Goal: Information Seeking & Learning: Find specific fact

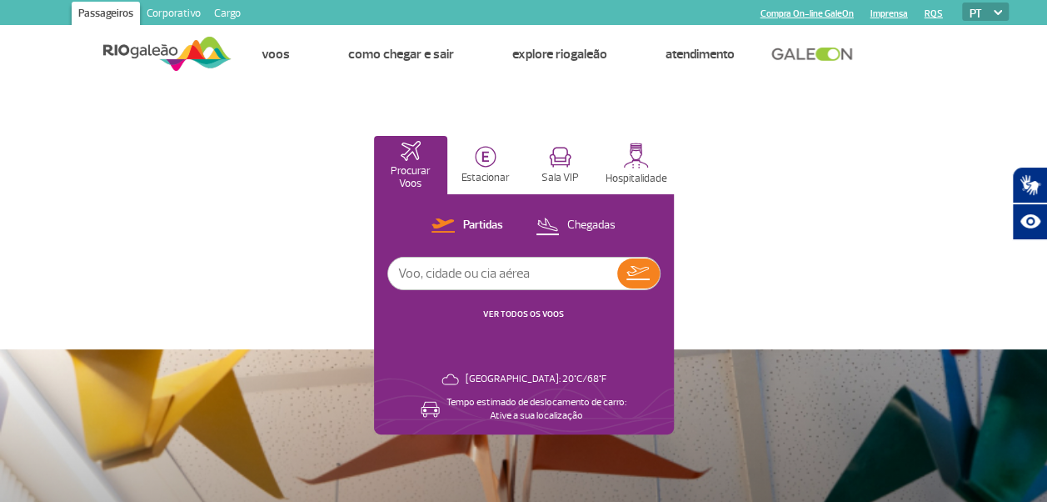
click at [167, 14] on link "Corporativo" at bounding box center [173, 15] width 67 height 27
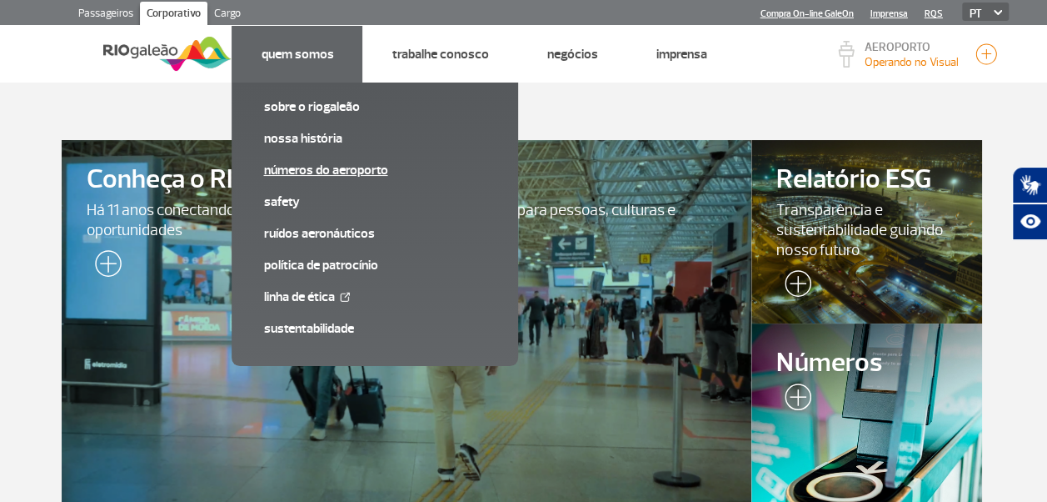
click at [301, 165] on link "Números do Aeroporto" at bounding box center [374, 170] width 223 height 18
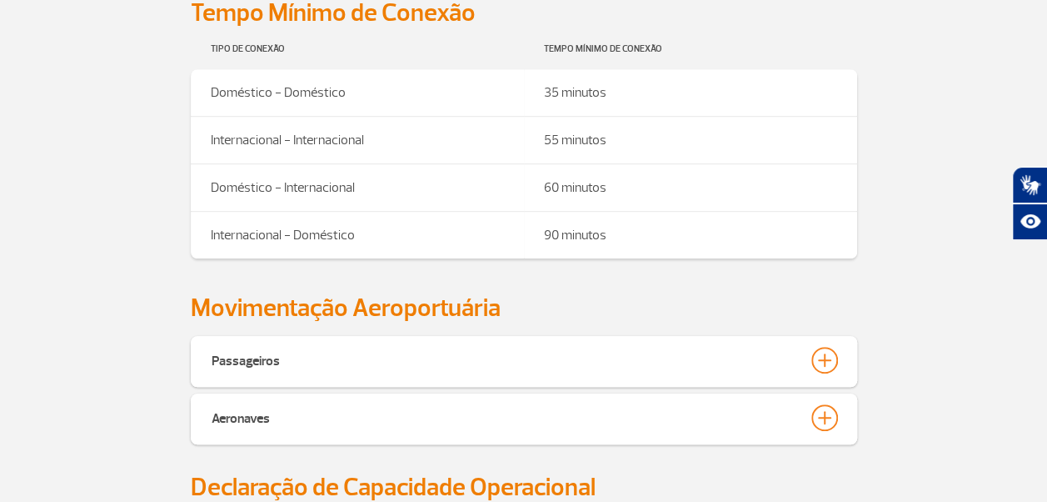
scroll to position [488, 0]
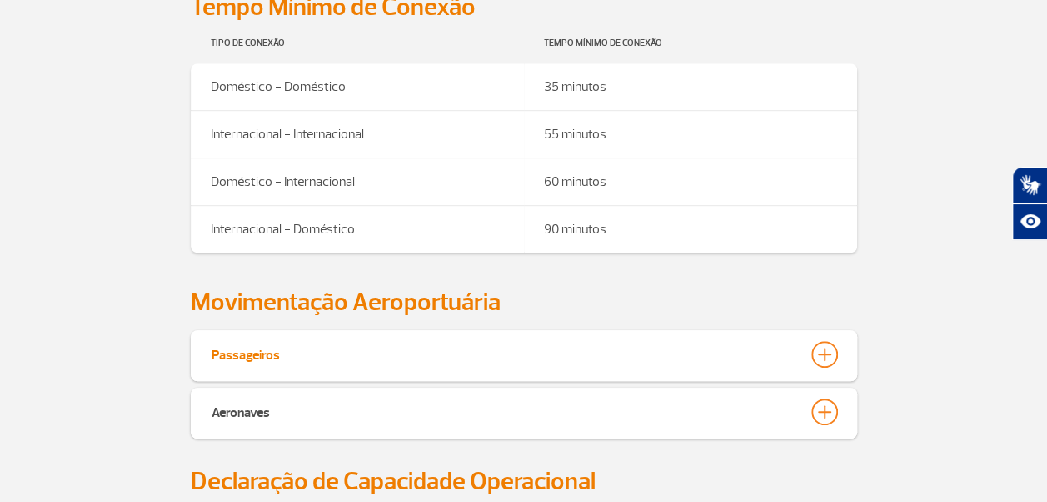
click at [823, 349] on div at bounding box center [824, 354] width 27 height 27
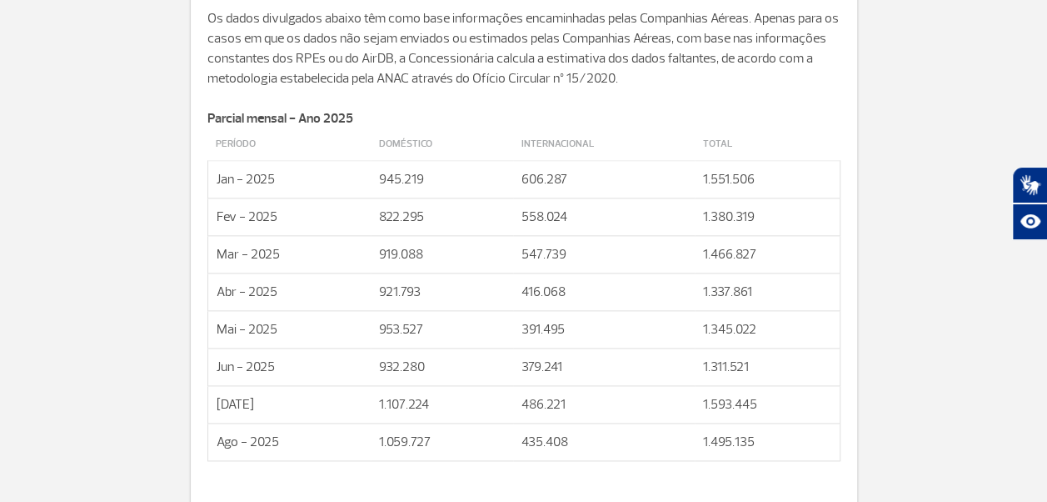
scroll to position [966, 0]
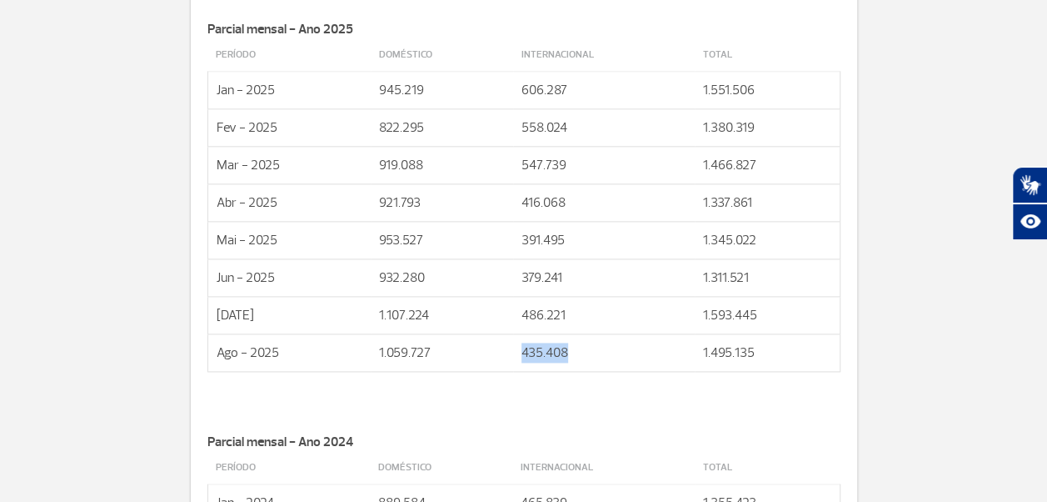
drag, startPoint x: 521, startPoint y: 349, endPoint x: 573, endPoint y: 347, distance: 52.5
click at [573, 347] on td "435.408" at bounding box center [604, 351] width 182 height 37
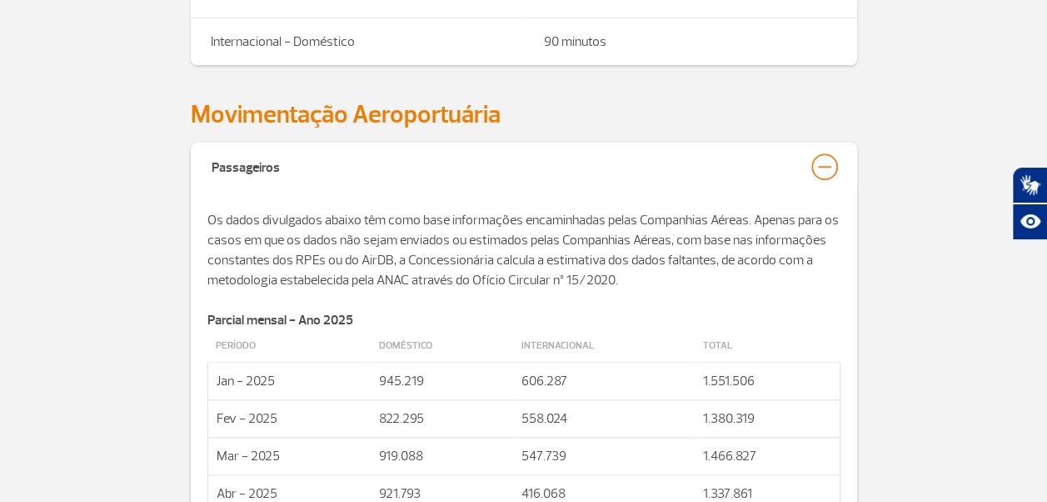
scroll to position [666, 0]
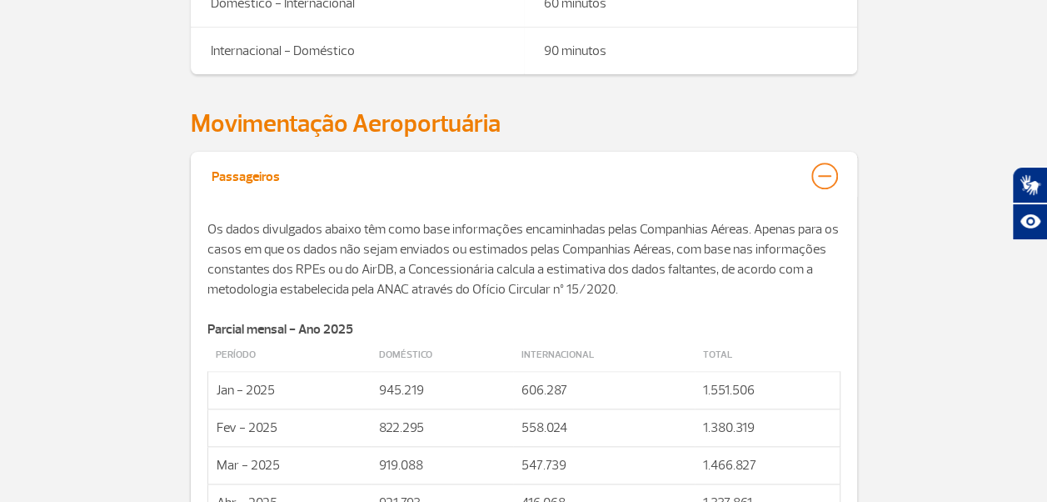
click at [826, 170] on div at bounding box center [824, 175] width 27 height 27
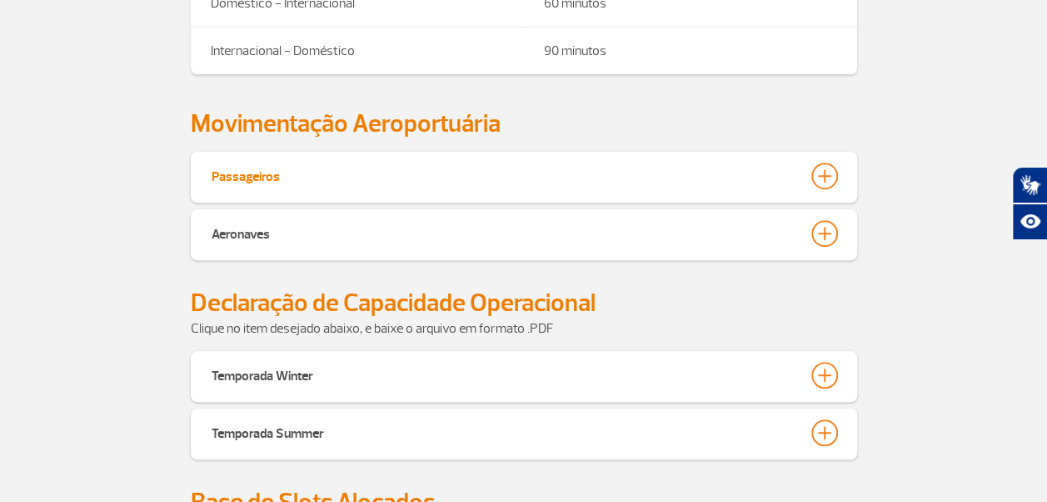
click at [826, 170] on div at bounding box center [824, 175] width 27 height 27
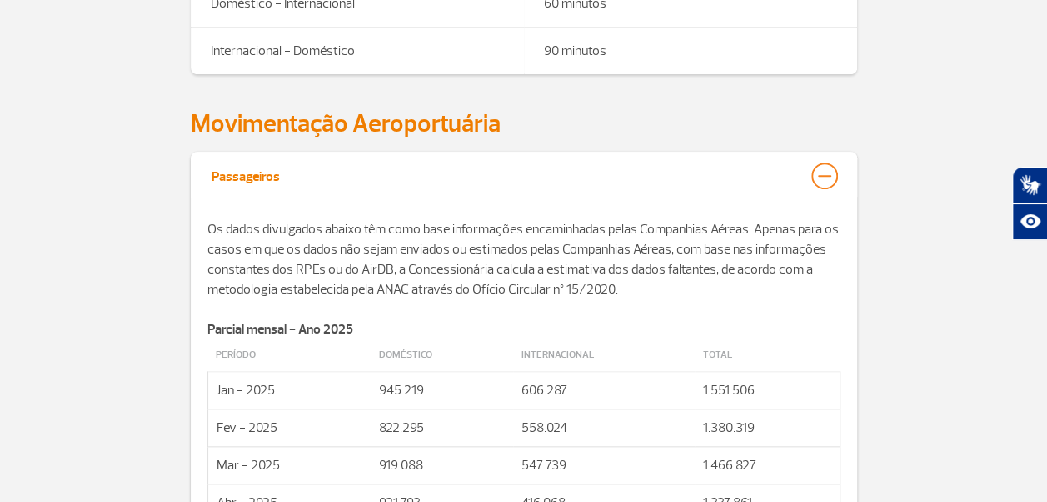
click at [826, 173] on div at bounding box center [824, 175] width 27 height 27
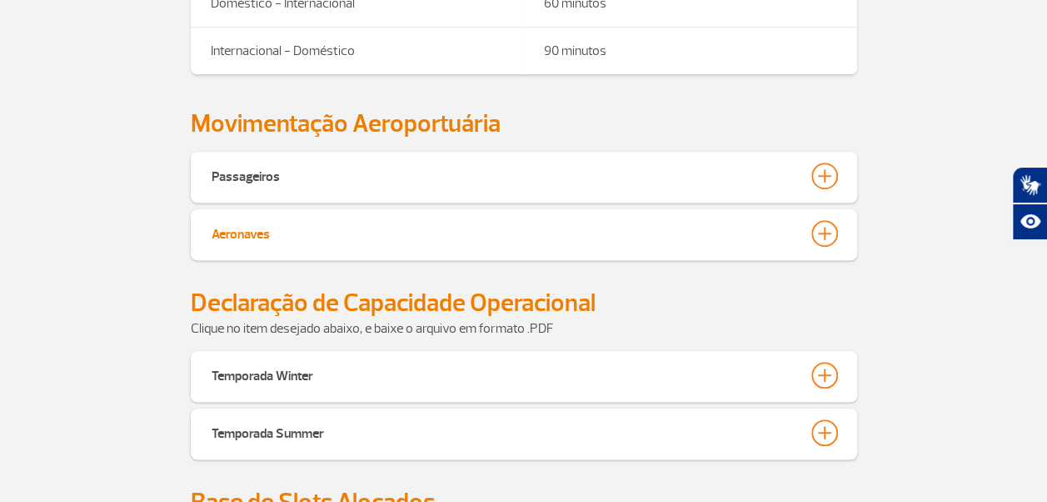
click at [826, 235] on div at bounding box center [824, 233] width 27 height 27
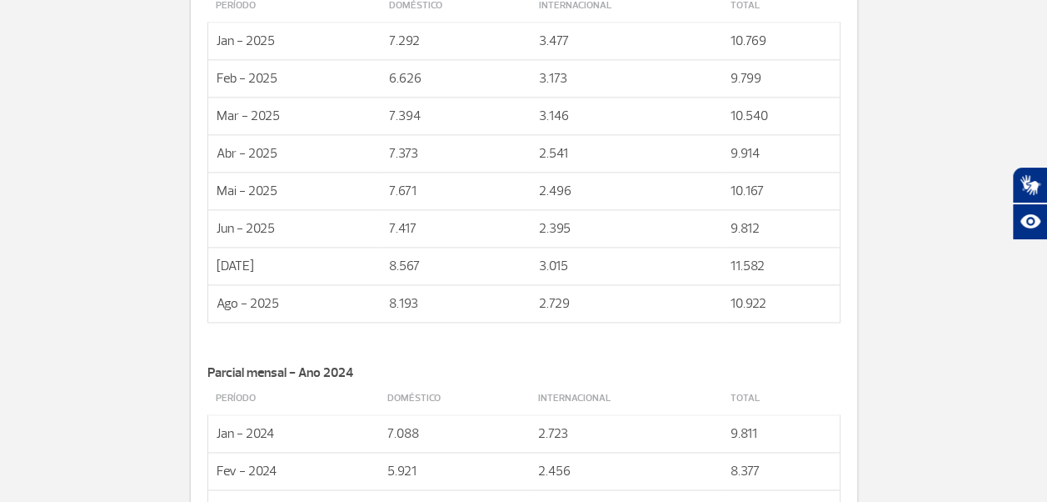
scroll to position [1126, 0]
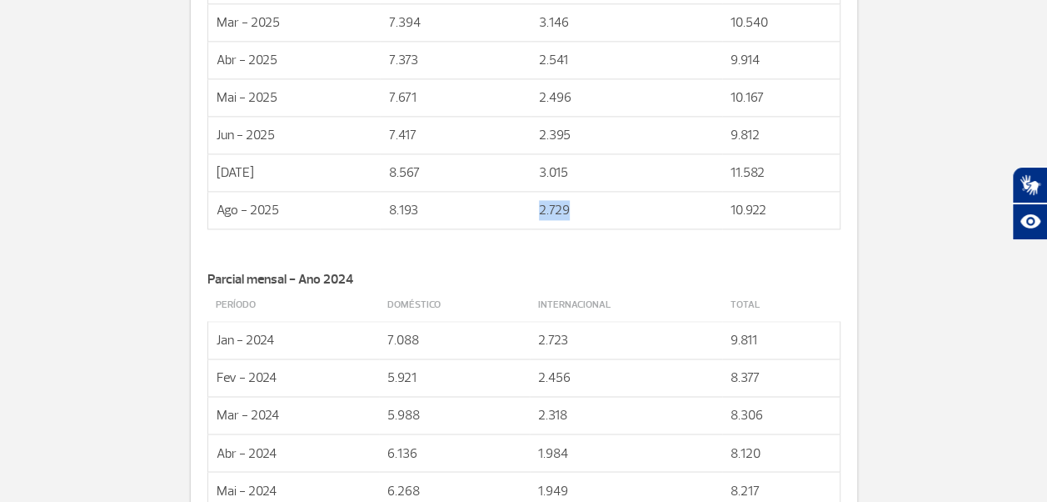
drag, startPoint x: 539, startPoint y: 204, endPoint x: 579, endPoint y: 204, distance: 40.0
click at [579, 204] on td "2.729" at bounding box center [627, 209] width 192 height 37
copy td "2.729"
click at [633, 255] on p at bounding box center [523, 259] width 633 height 20
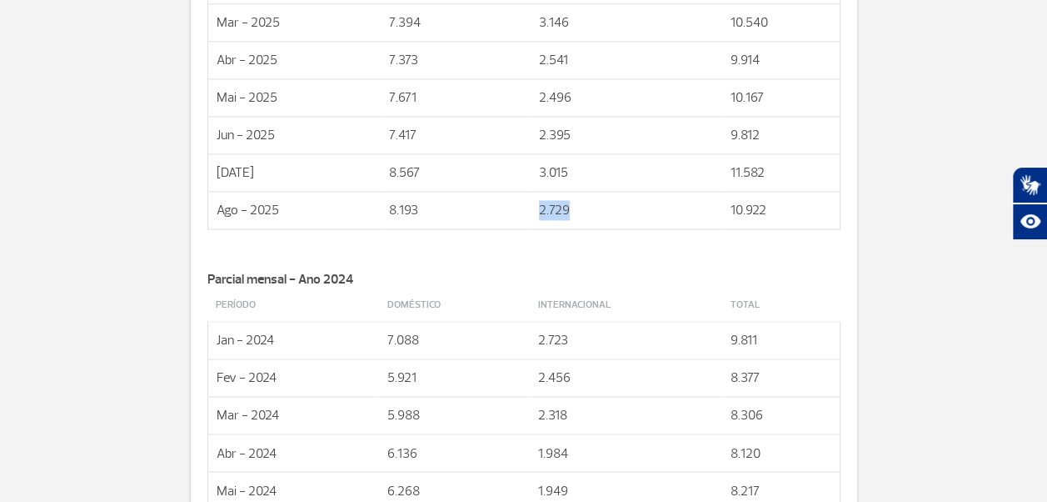
drag, startPoint x: 538, startPoint y: 202, endPoint x: 588, endPoint y: 201, distance: 50.0
click at [588, 201] on td "2.729" at bounding box center [627, 209] width 192 height 37
copy td "2.729"
